Goal: Task Accomplishment & Management: Complete application form

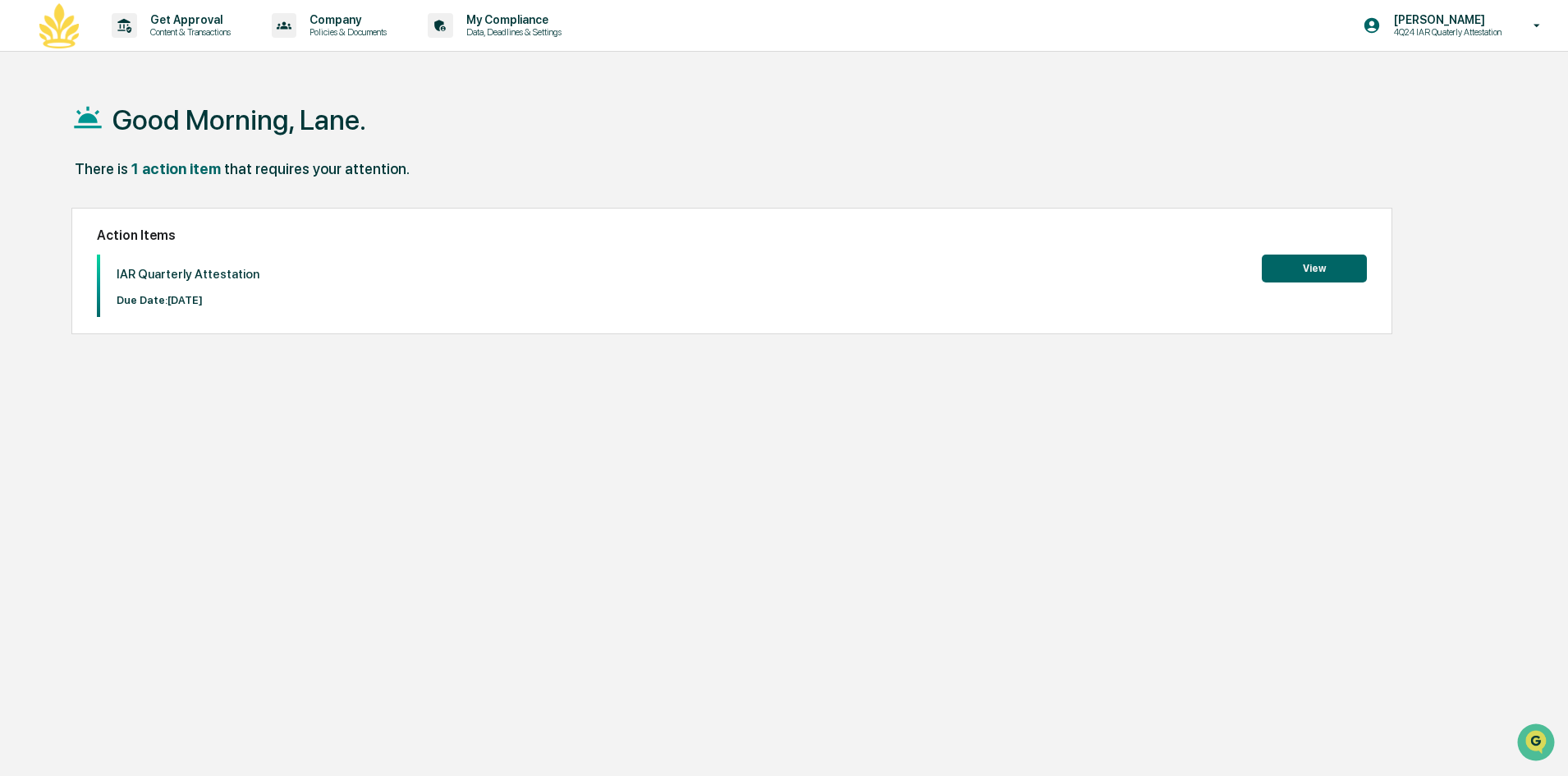
click at [1315, 268] on button "View" at bounding box center [1314, 268] width 105 height 28
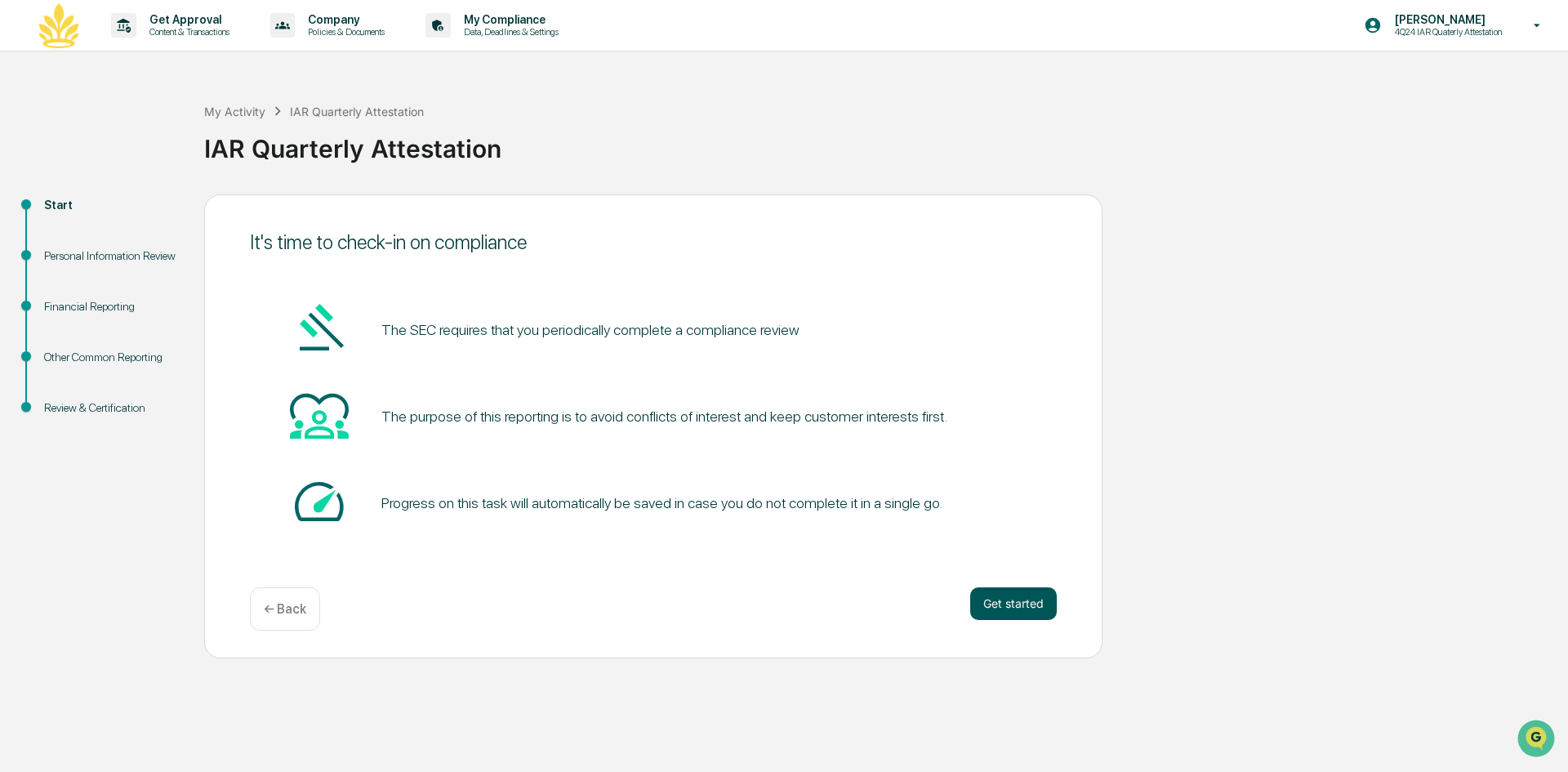
click at [978, 603] on button "Get started" at bounding box center [1013, 604] width 86 height 33
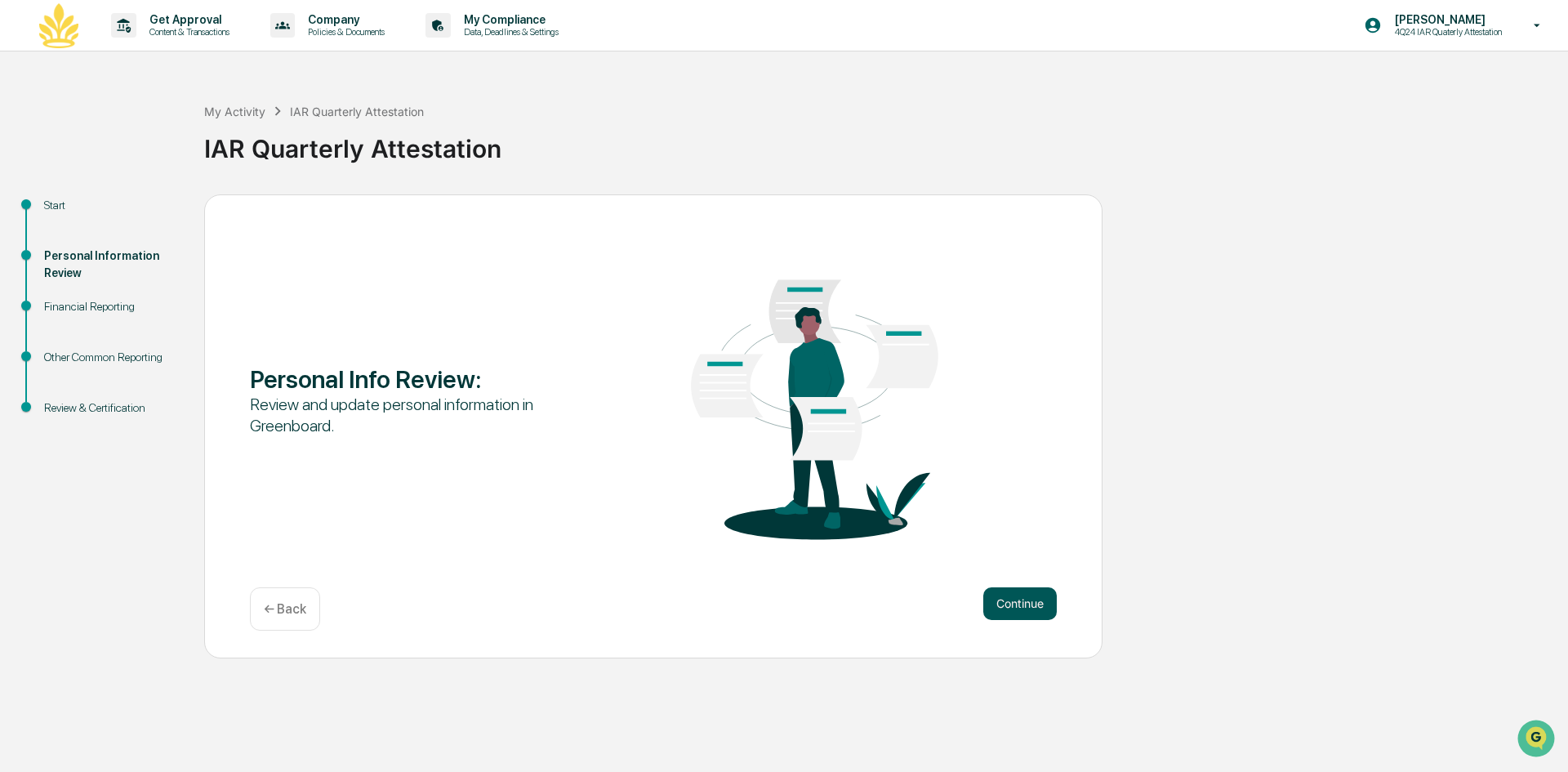
click at [1019, 602] on button "Continue" at bounding box center [1020, 604] width 74 height 33
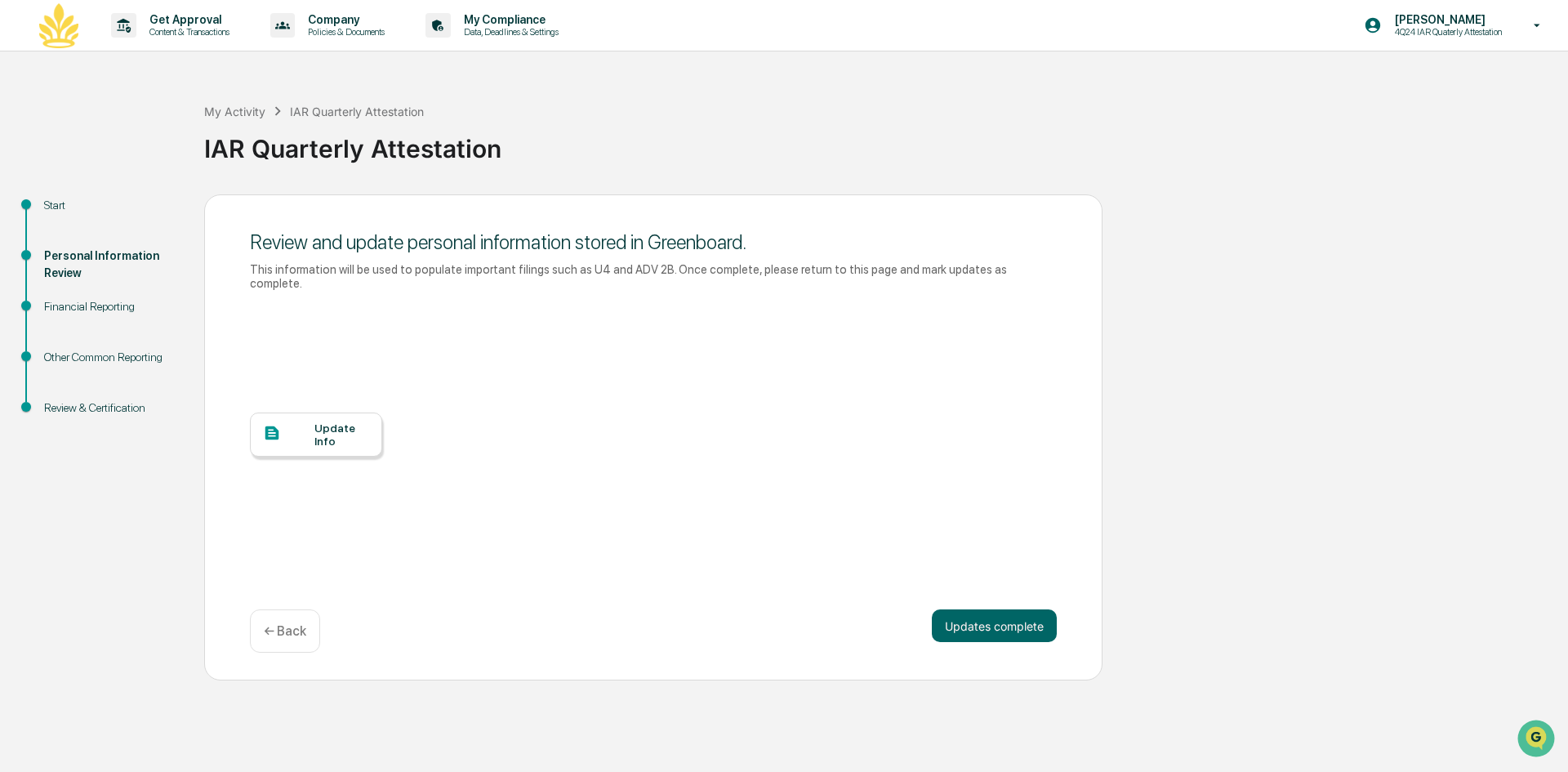
click at [1004, 545] on div "Update Info" at bounding box center [653, 446] width 807 height 294
click at [308, 424] on div at bounding box center [289, 434] width 52 height 20
click at [991, 610] on button "Updates complete" at bounding box center [995, 626] width 125 height 33
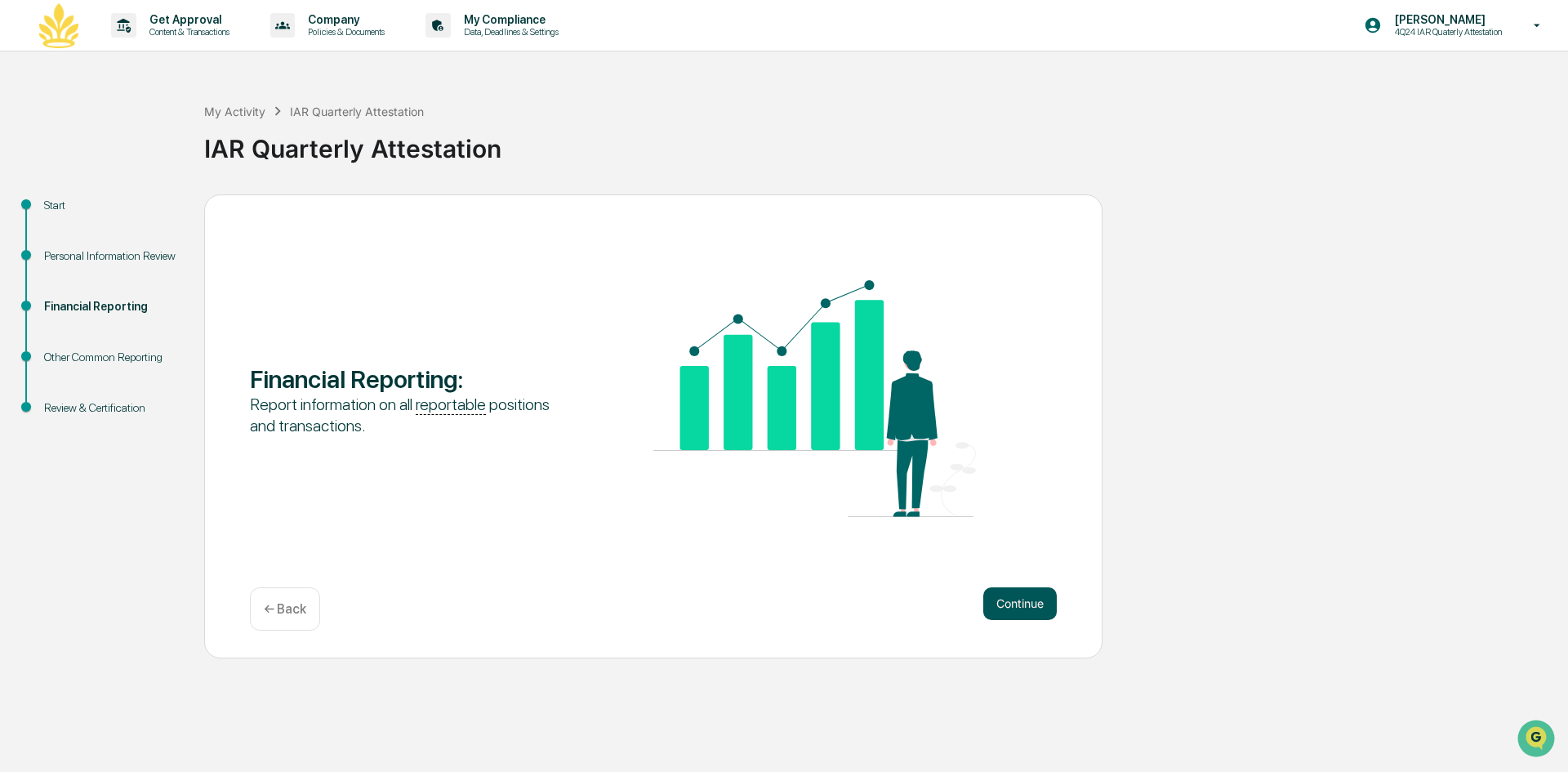
click at [1020, 608] on button "Continue" at bounding box center [1020, 604] width 74 height 33
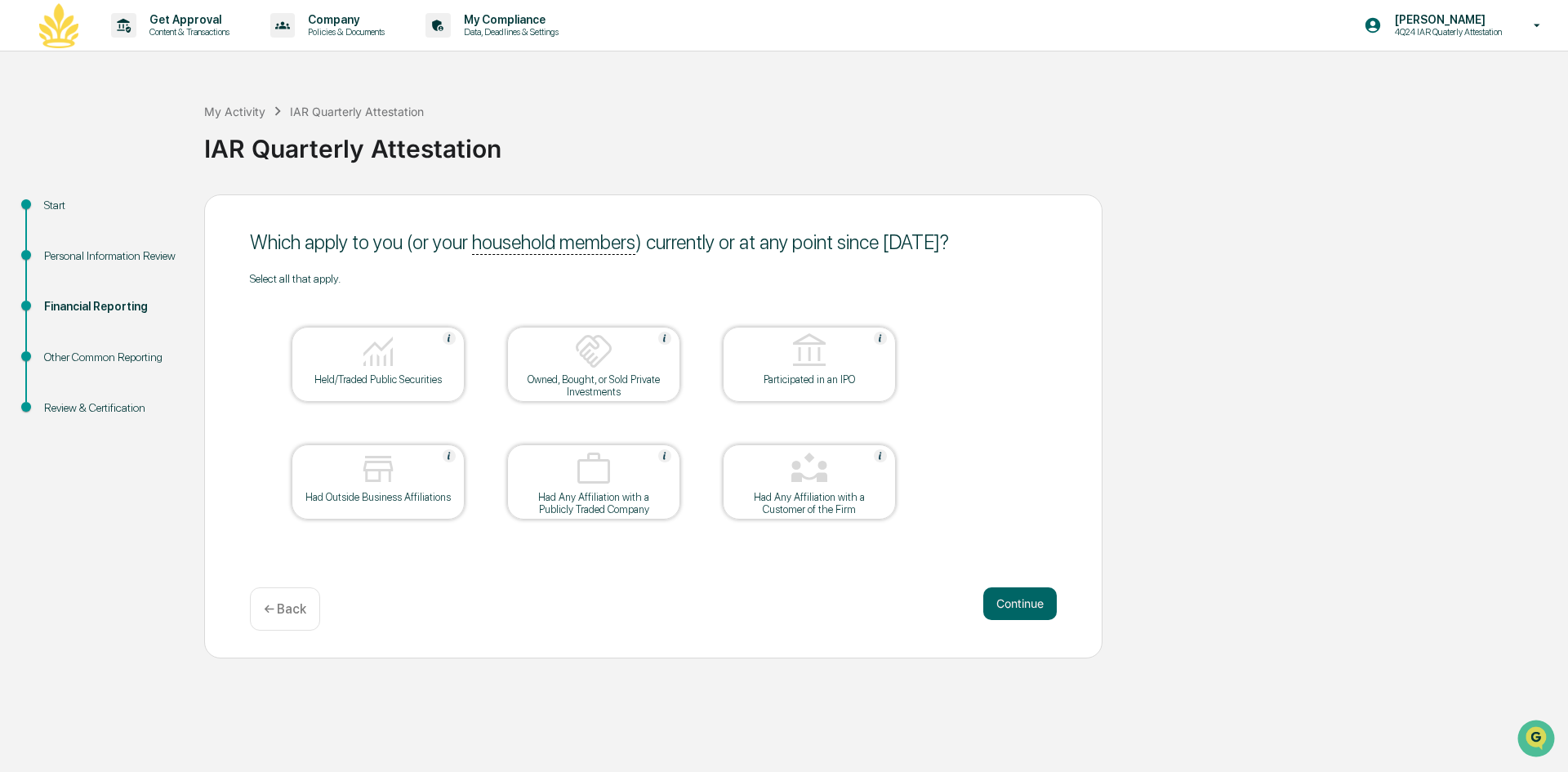
click at [1020, 608] on button "Continue" at bounding box center [1020, 604] width 74 height 33
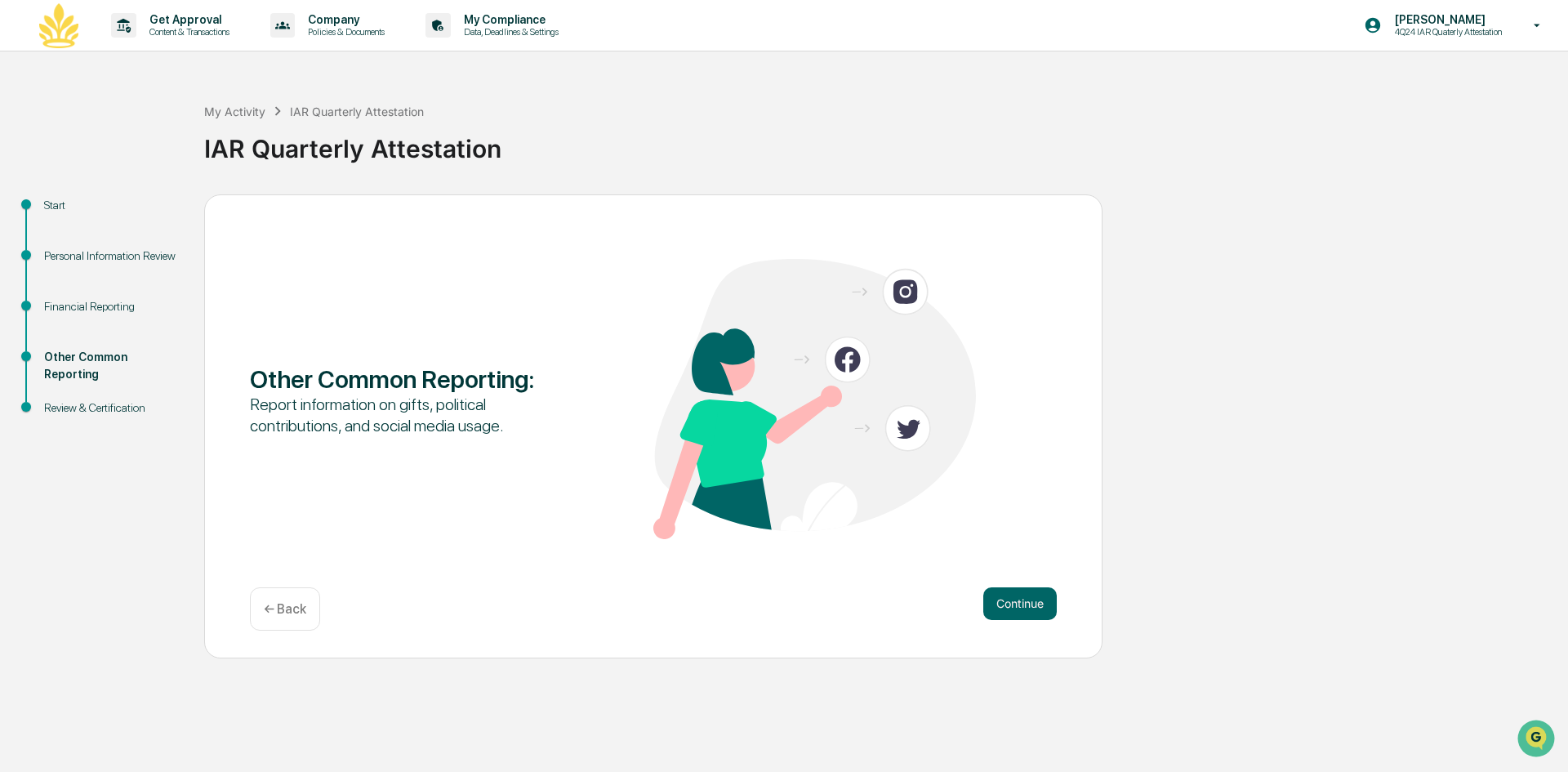
click at [1020, 608] on button "Continue" at bounding box center [1020, 604] width 74 height 33
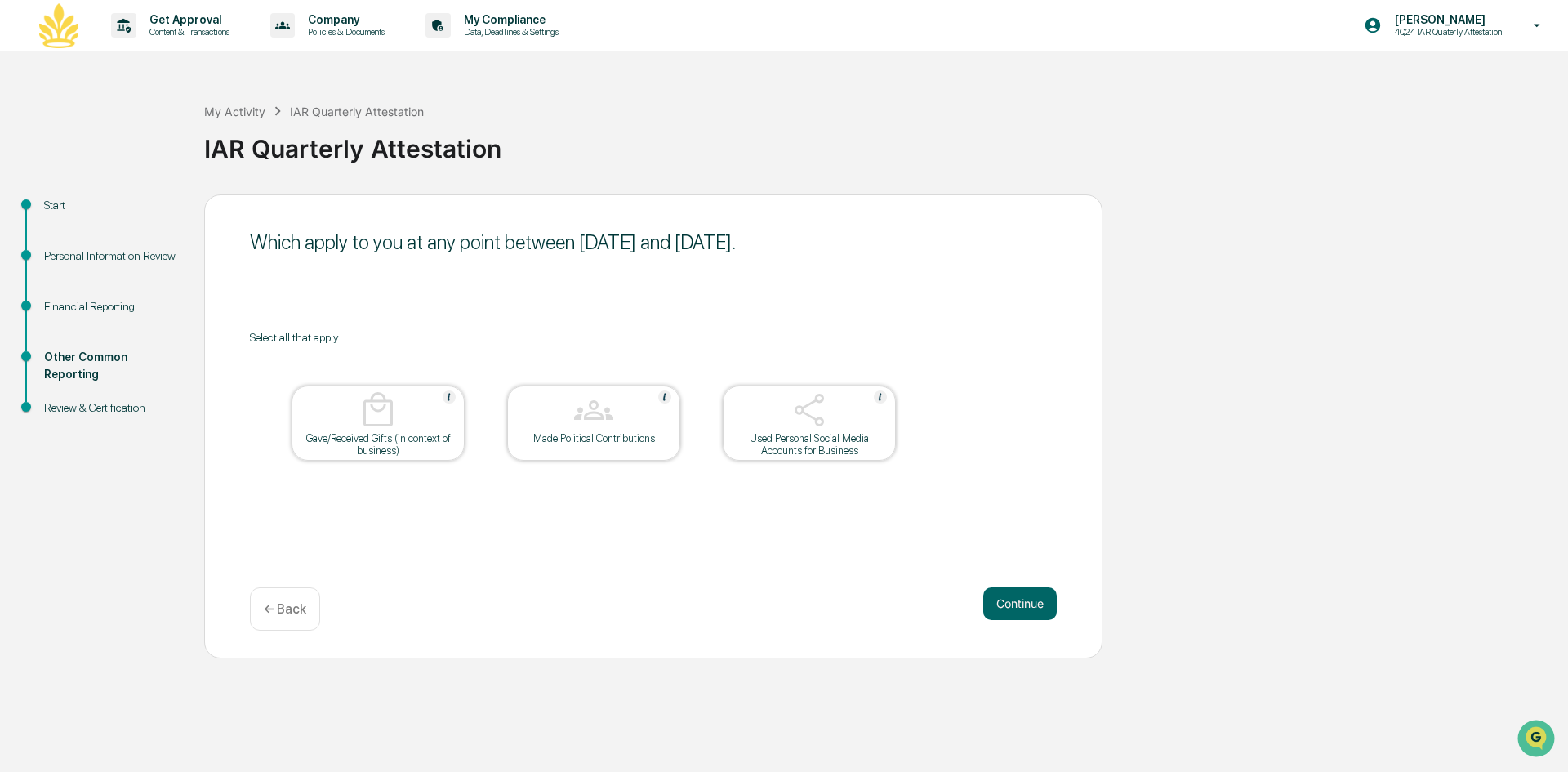
click at [1020, 608] on button "Continue" at bounding box center [1020, 604] width 74 height 33
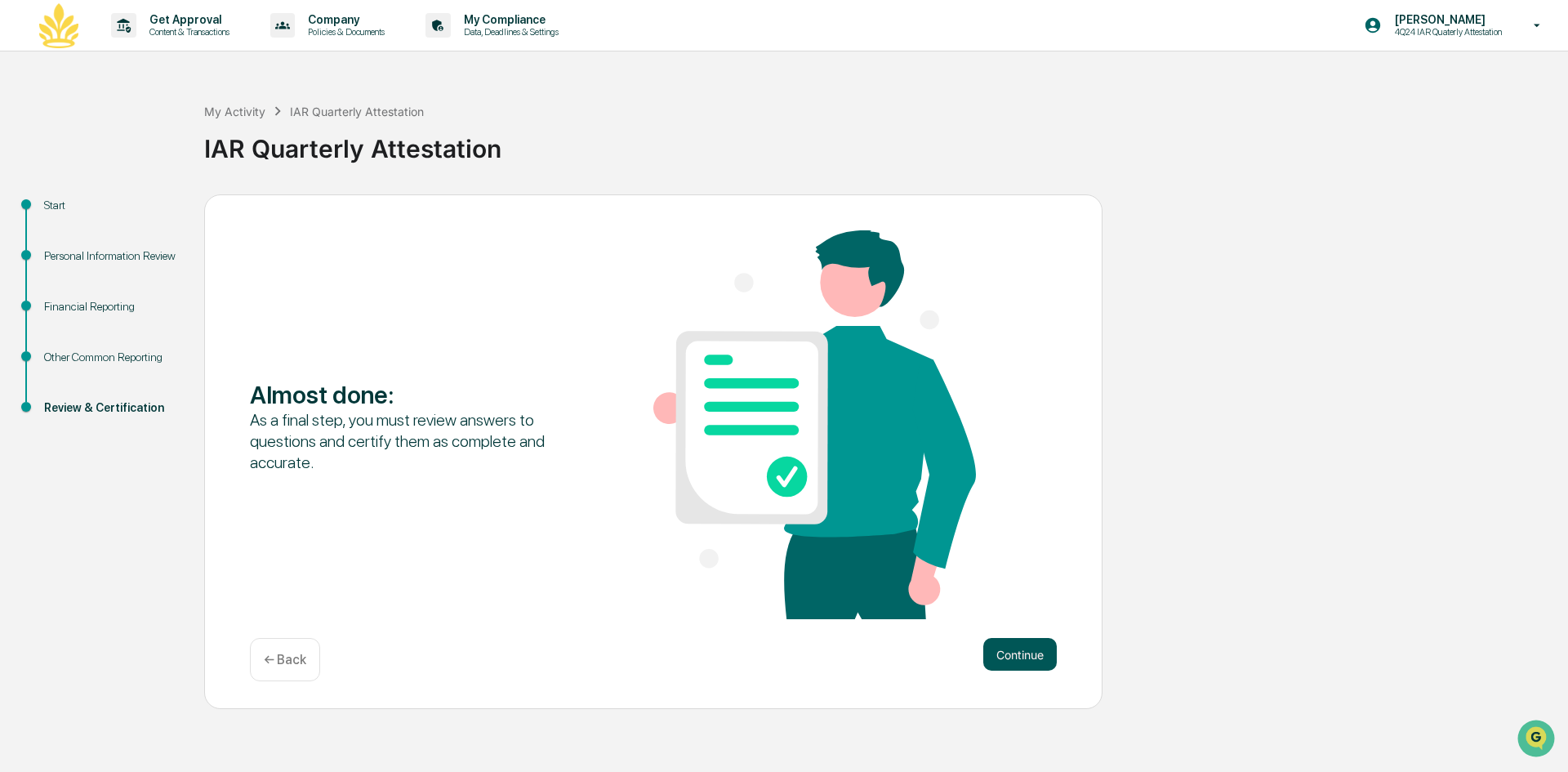
click at [1042, 652] on button "Continue" at bounding box center [1020, 653] width 74 height 33
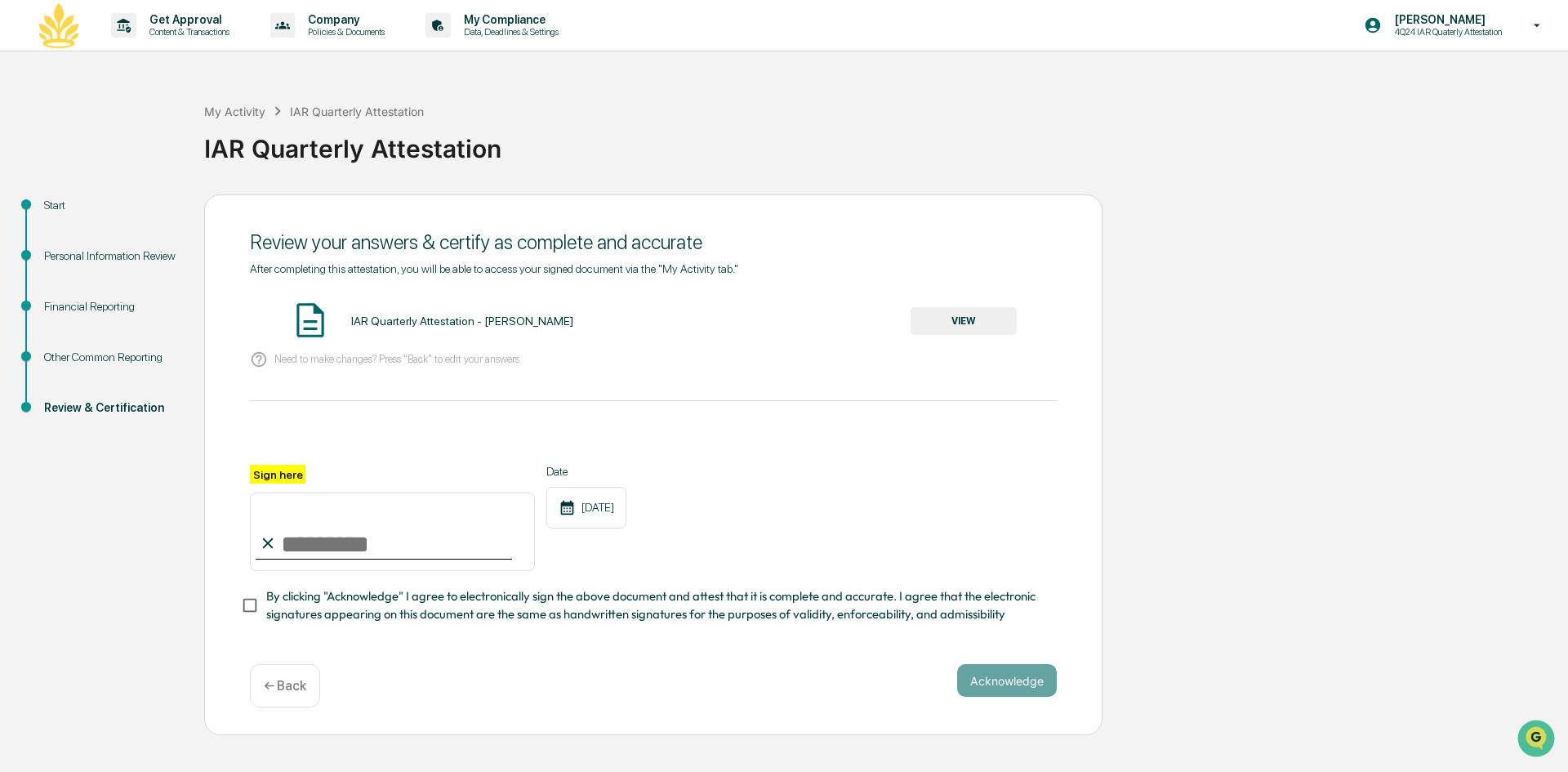
click at [332, 565] on input "Sign here" at bounding box center [392, 532] width 285 height 79
type input "**********"
click at [293, 610] on span "By clicking "Acknowledge" I agree to electronically sign the above document and…" at bounding box center [655, 605] width 777 height 36
click at [961, 691] on button "Acknowledge" at bounding box center [1008, 680] width 100 height 33
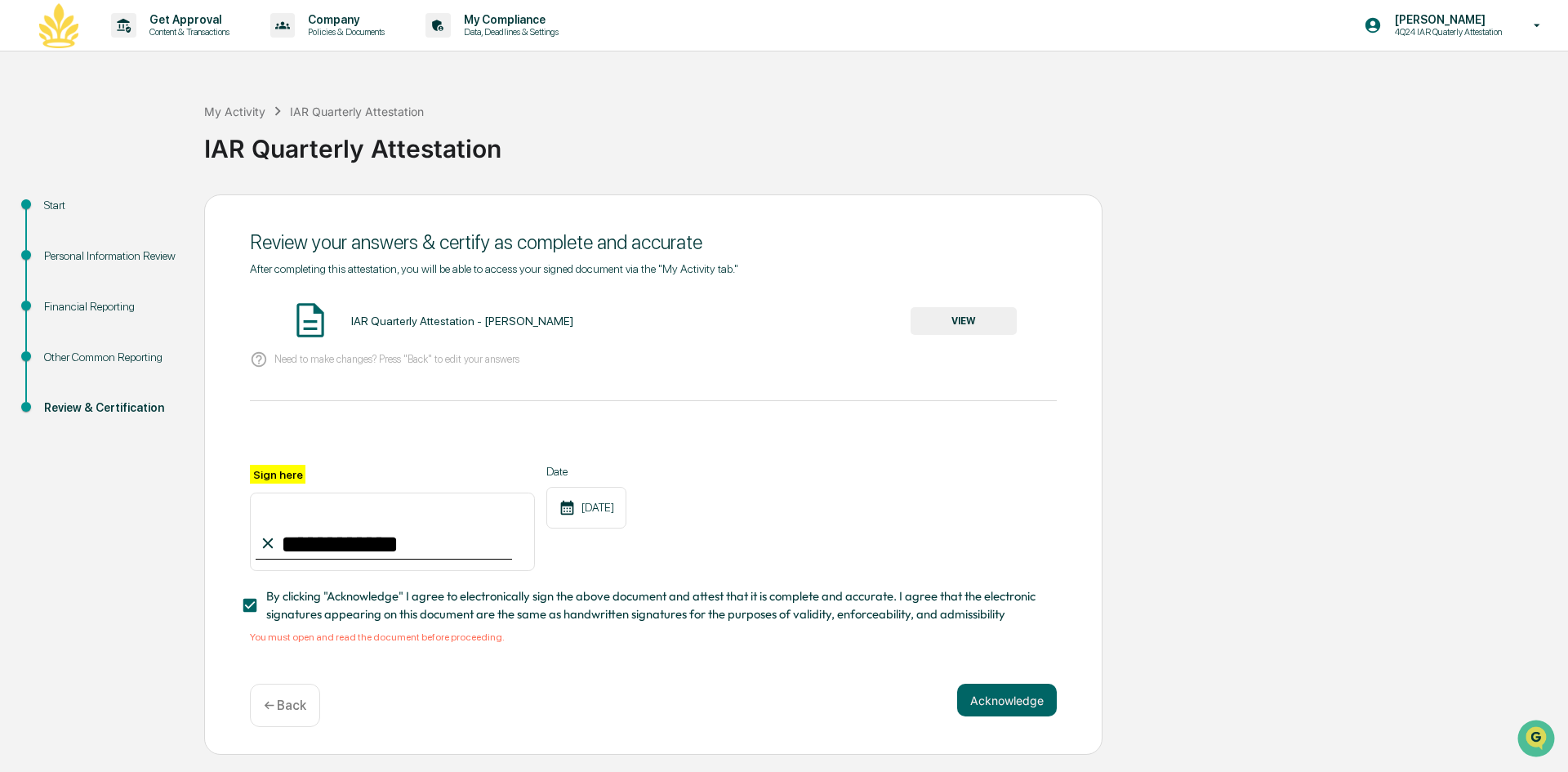
click at [937, 312] on button "VIEW" at bounding box center [963, 321] width 106 height 28
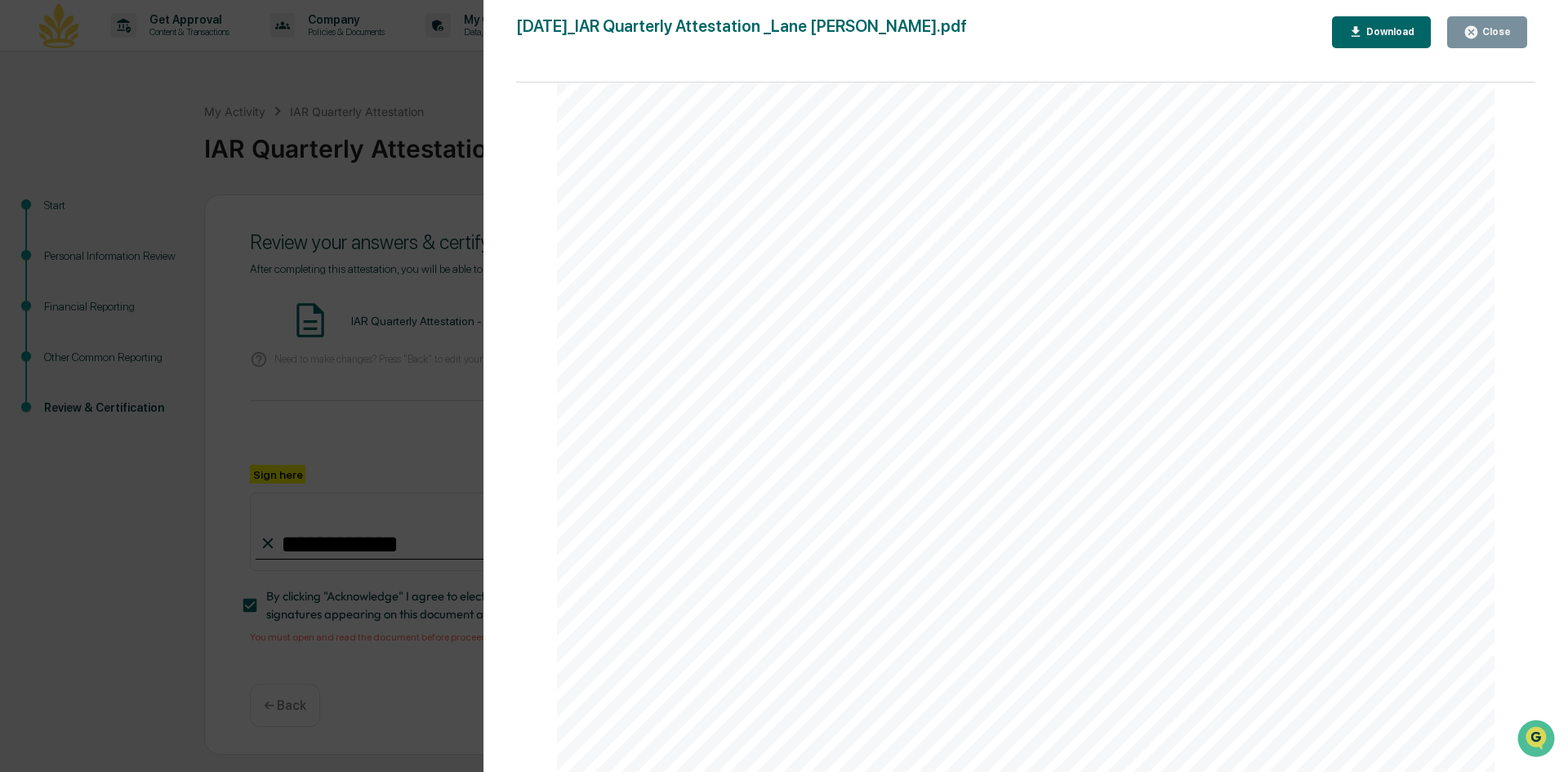
scroll to position [3350, 0]
click at [1460, 19] on button "Close" at bounding box center [1488, 32] width 80 height 32
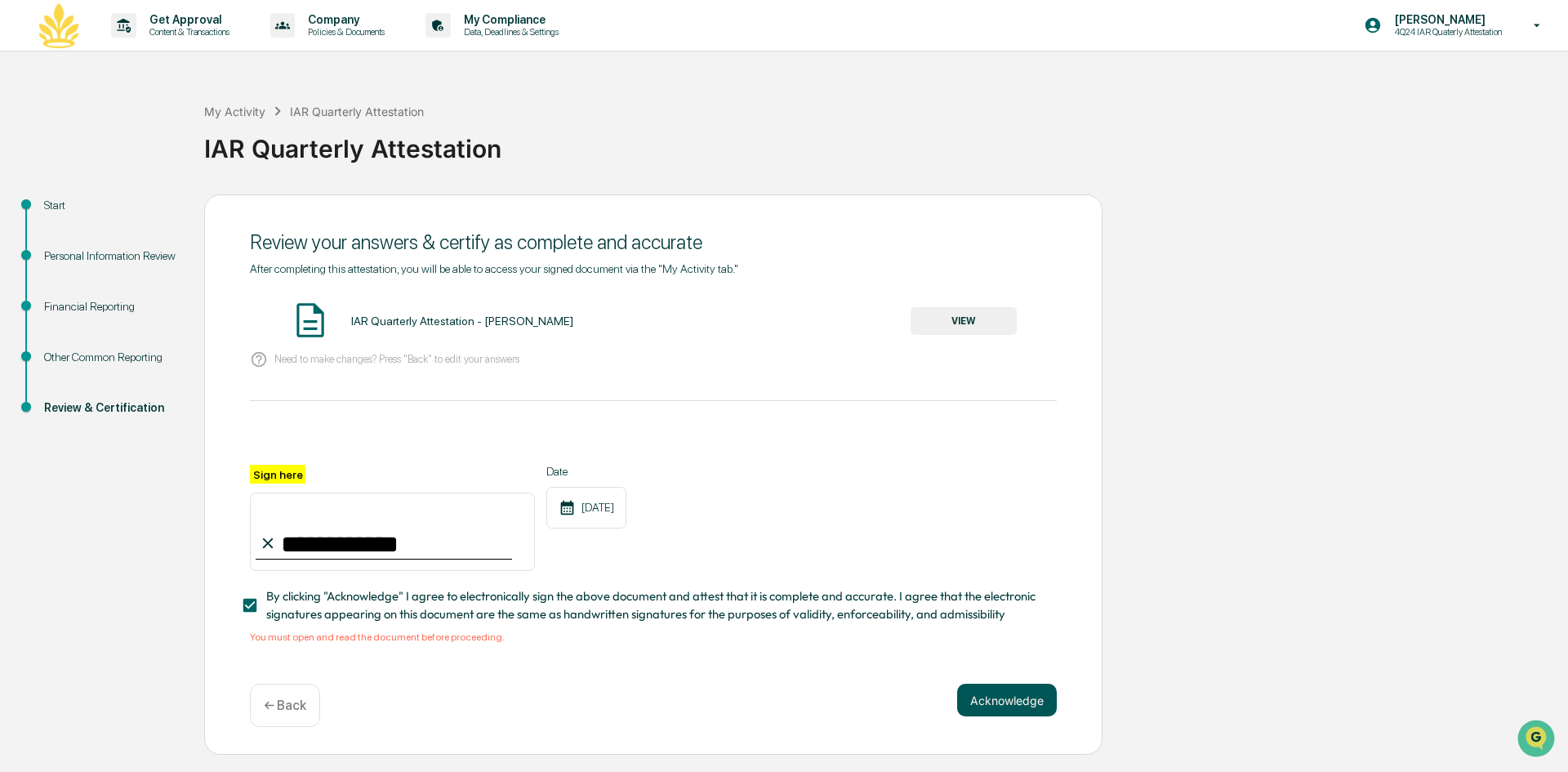
click at [1034, 706] on button "Acknowledge" at bounding box center [1008, 700] width 100 height 33
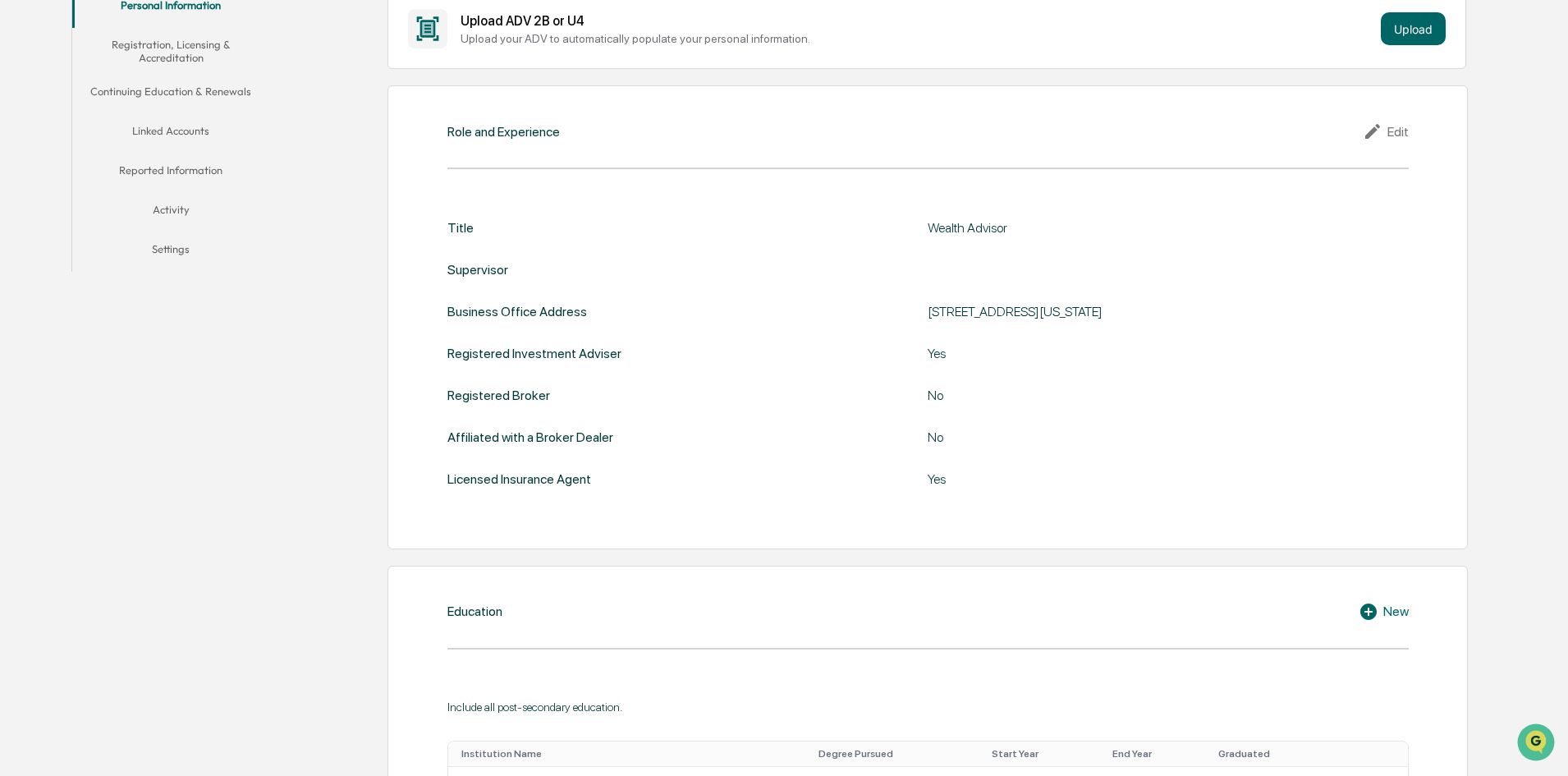
scroll to position [657, 0]
